Goal: Task Accomplishment & Management: Manage account settings

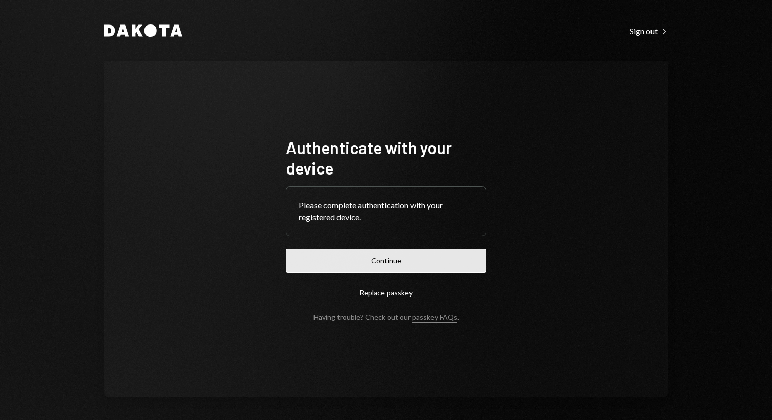
click at [361, 257] on button "Continue" at bounding box center [386, 261] width 200 height 24
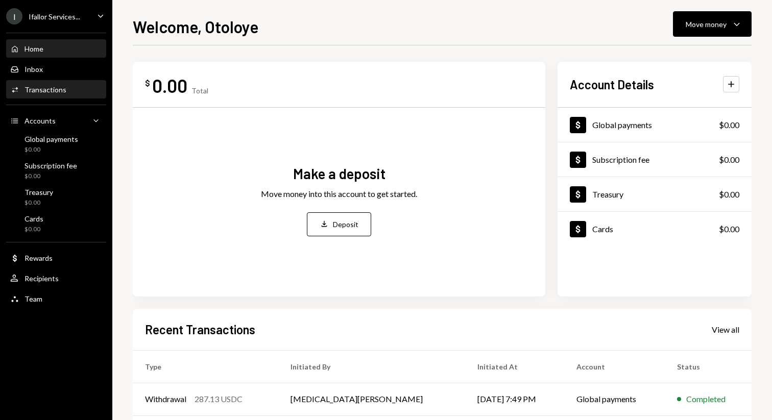
click at [42, 94] on div "Activities Transactions" at bounding box center [56, 89] width 92 height 17
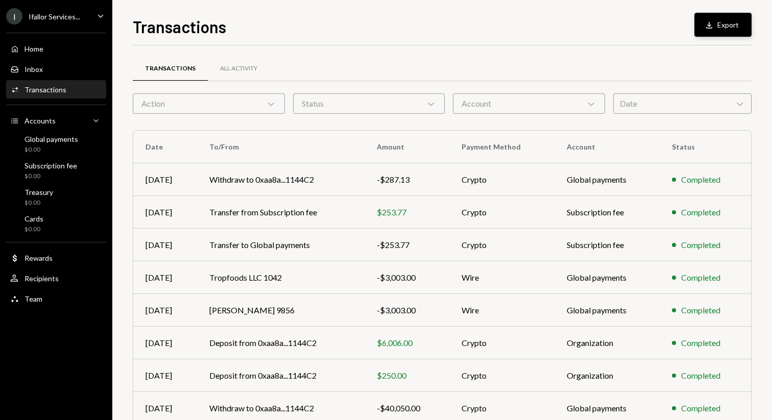
click at [726, 18] on button "Download Export" at bounding box center [722, 25] width 57 height 24
click at [232, 72] on div "All Activity" at bounding box center [238, 68] width 37 height 9
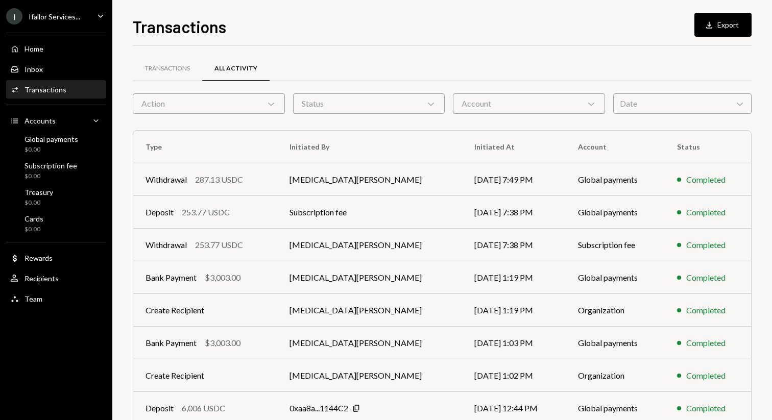
click at [664, 30] on div "Transactions Download Export" at bounding box center [442, 25] width 618 height 22
click at [736, 21] on button "Download Export" at bounding box center [722, 25] width 57 height 24
click at [276, 26] on div "Transactions Download Export" at bounding box center [442, 25] width 618 height 22
